Goal: Transaction & Acquisition: Subscribe to service/newsletter

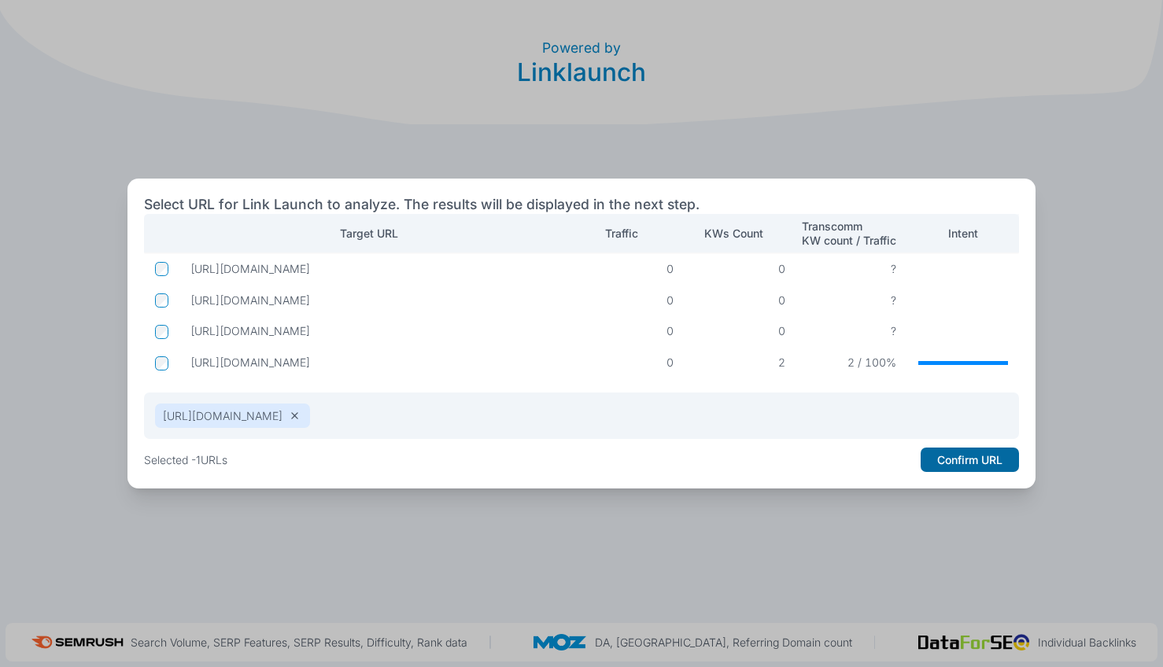
click at [969, 460] on button "Confirm URL" at bounding box center [970, 460] width 98 height 25
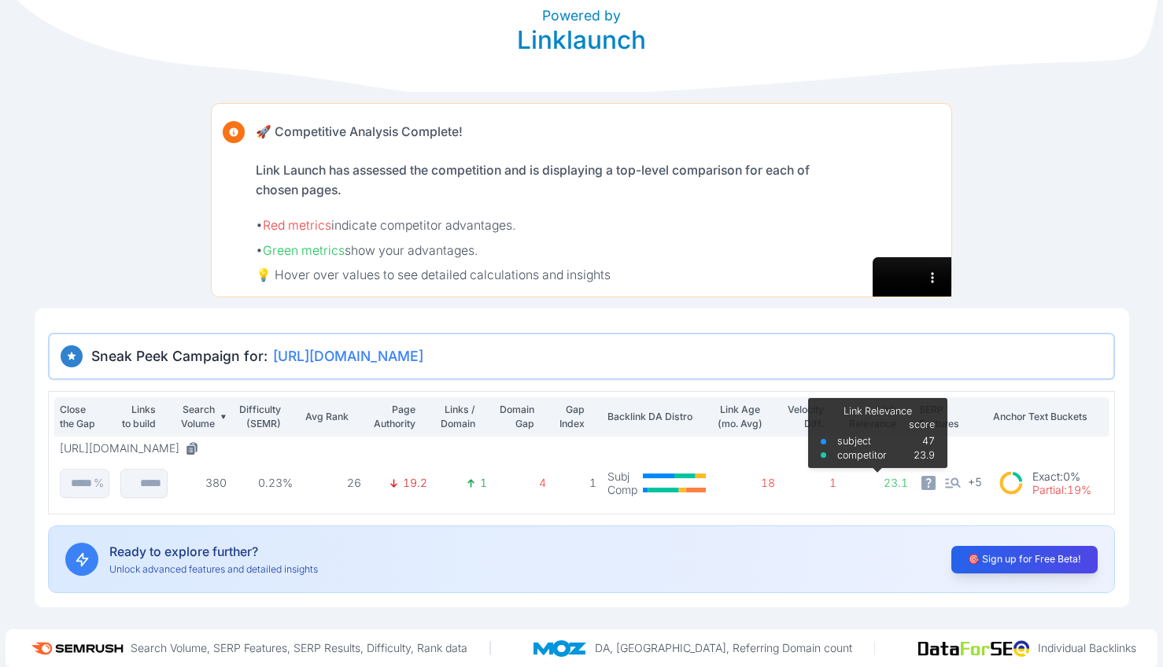
scroll to position [38, 0]
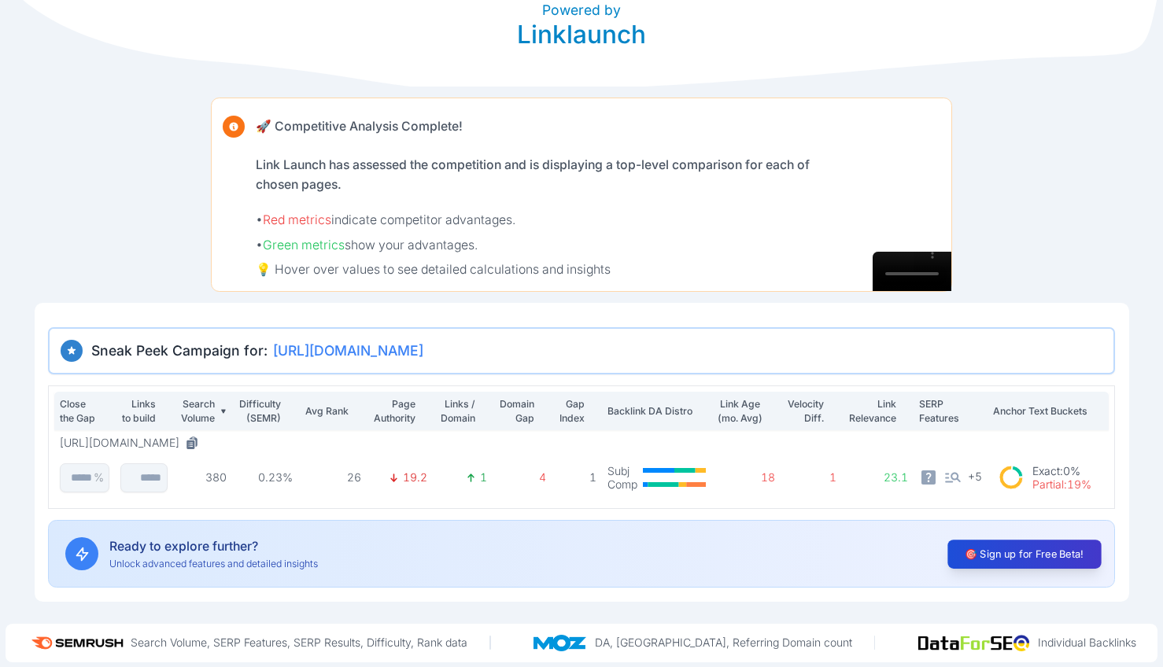
click at [1073, 552] on button "🎯 Sign up for Free Beta!" at bounding box center [1023, 554] width 153 height 29
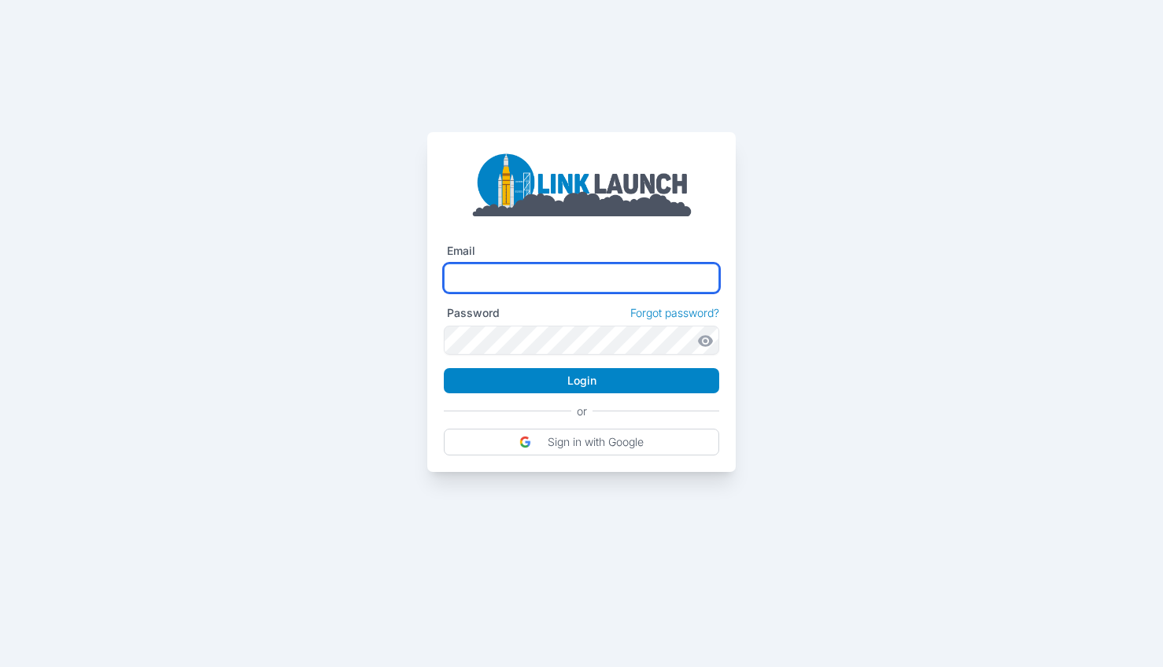
click at [615, 288] on input "text" at bounding box center [581, 278] width 275 height 29
click at [0, 472] on com-1password-button at bounding box center [0, 472] width 0 height 0
